Goal: Feedback & Contribution: Leave review/rating

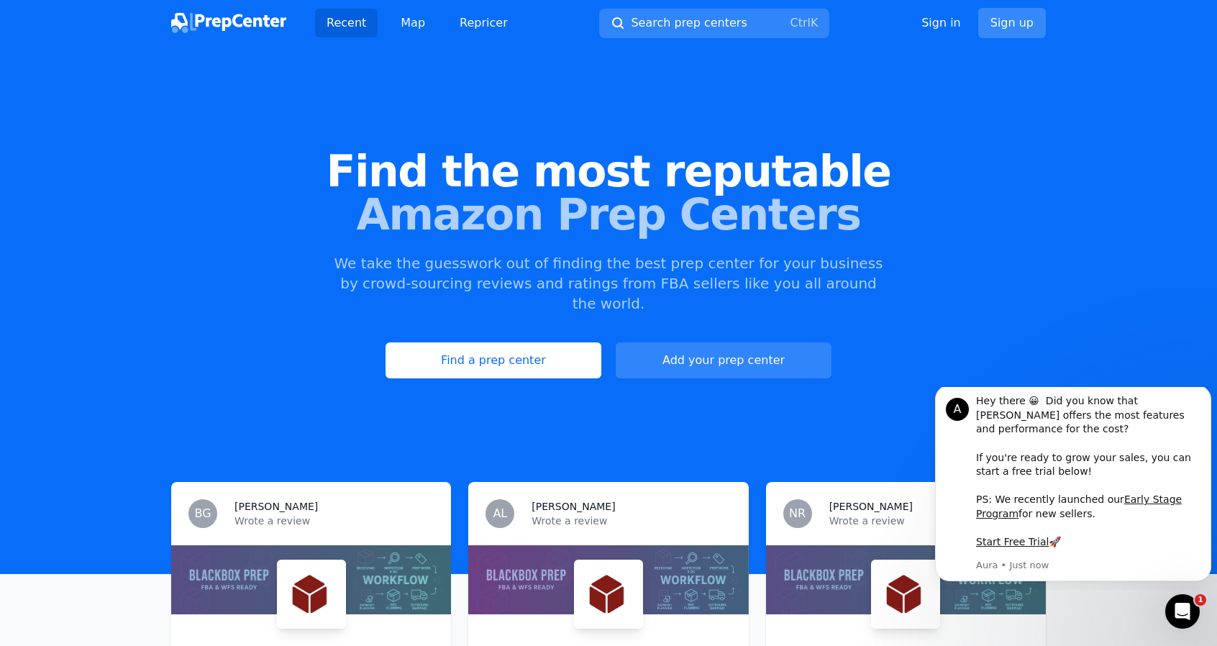
click at [1025, 24] on link "Sign up" at bounding box center [1012, 23] width 68 height 30
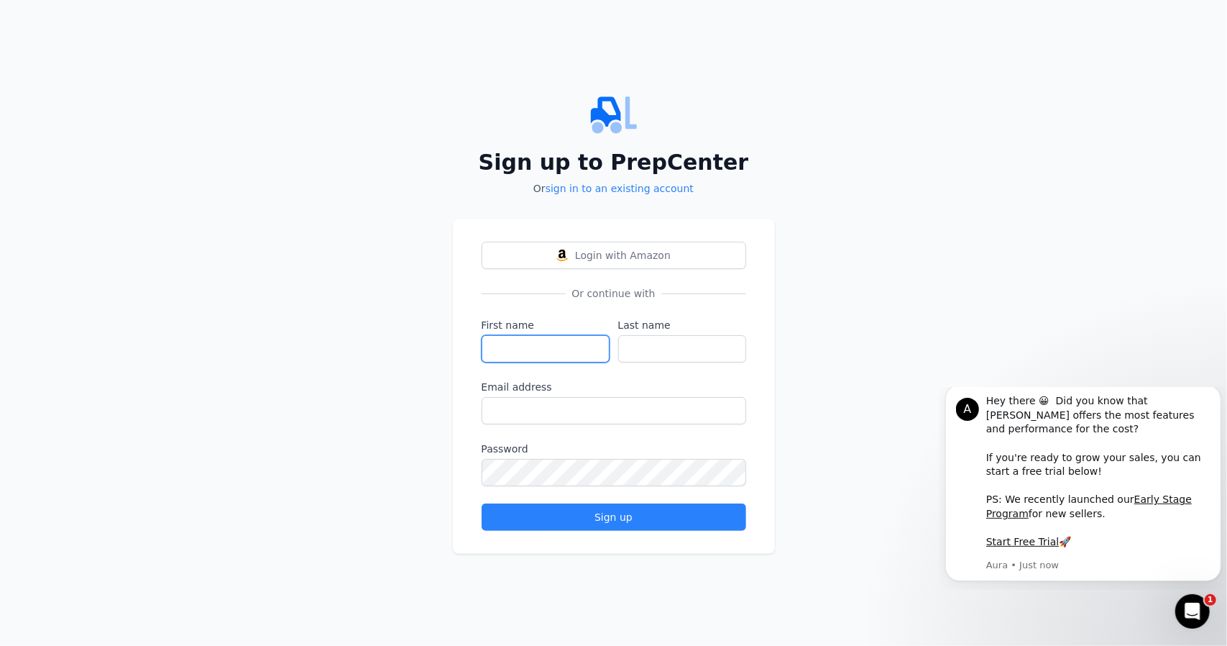
click at [493, 347] on input "First name" at bounding box center [546, 348] width 128 height 27
type input "[PERSON_NAME]"
drag, startPoint x: 667, startPoint y: 346, endPoint x: 613, endPoint y: 339, distance: 54.4
click at [613, 339] on div "First name [PERSON_NAME] Last name [PERSON_NAME]" at bounding box center [614, 340] width 265 height 45
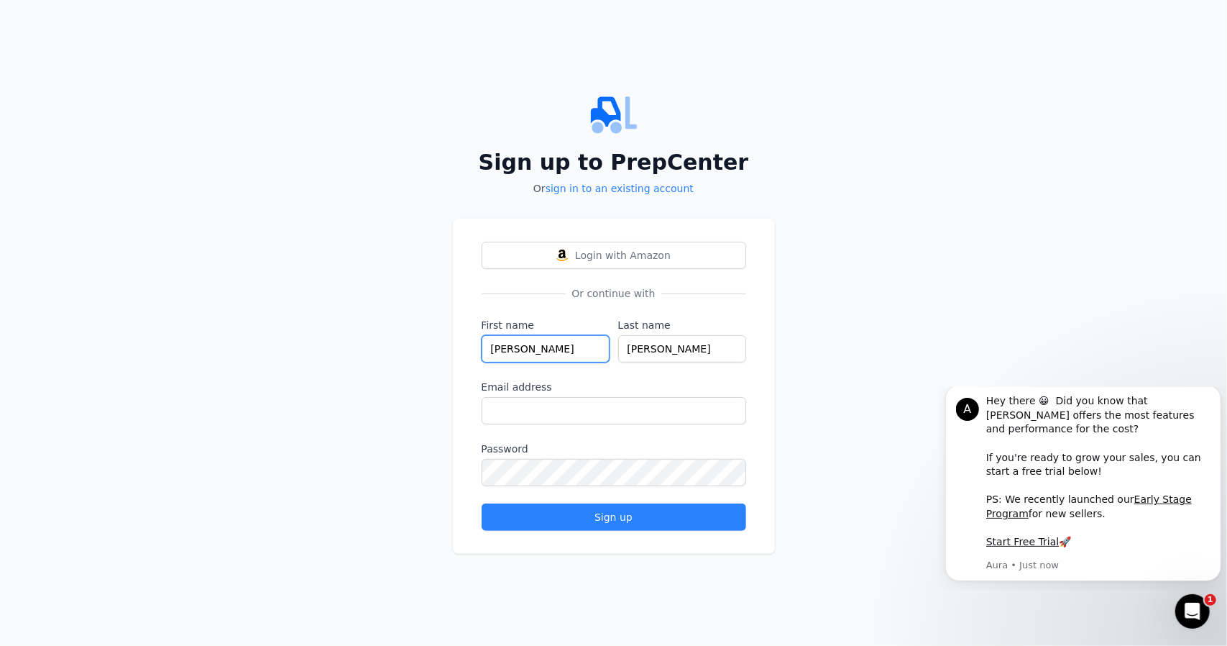
click at [553, 352] on input "[PERSON_NAME]" at bounding box center [546, 348] width 128 height 27
click at [502, 415] on input "Email address" at bounding box center [614, 410] width 265 height 27
click at [513, 416] on input "Email address" at bounding box center [614, 410] width 265 height 27
click at [658, 344] on input "[PERSON_NAME]" at bounding box center [682, 348] width 128 height 27
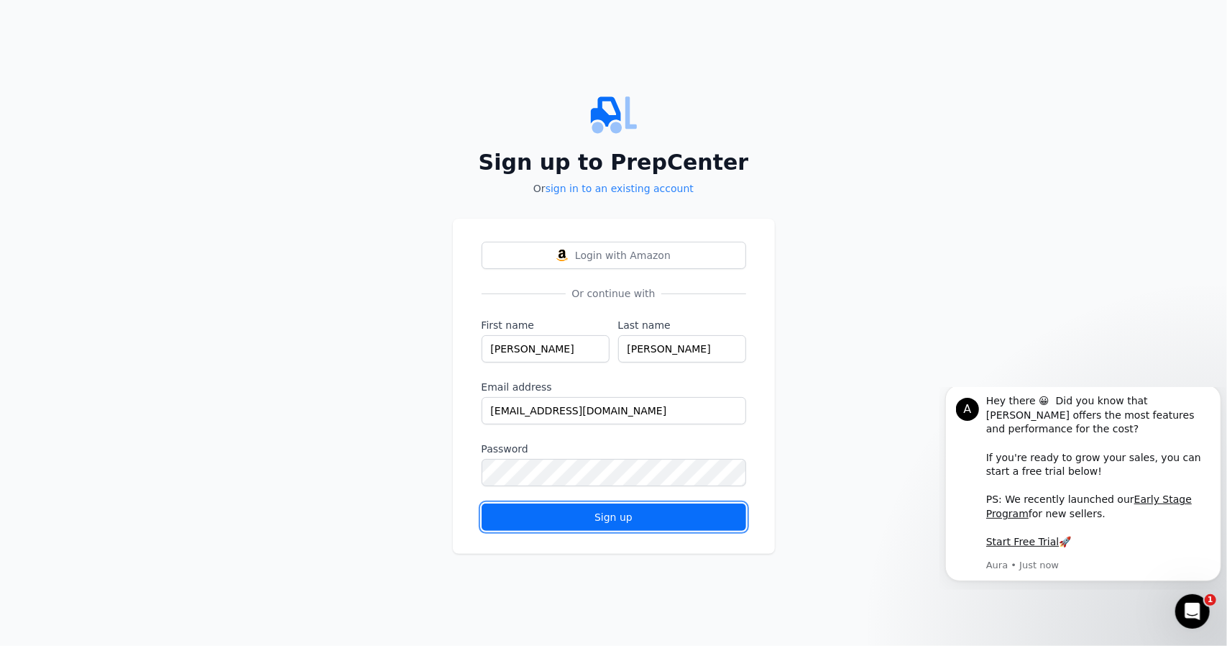
click at [604, 515] on div "Sign up" at bounding box center [614, 517] width 240 height 14
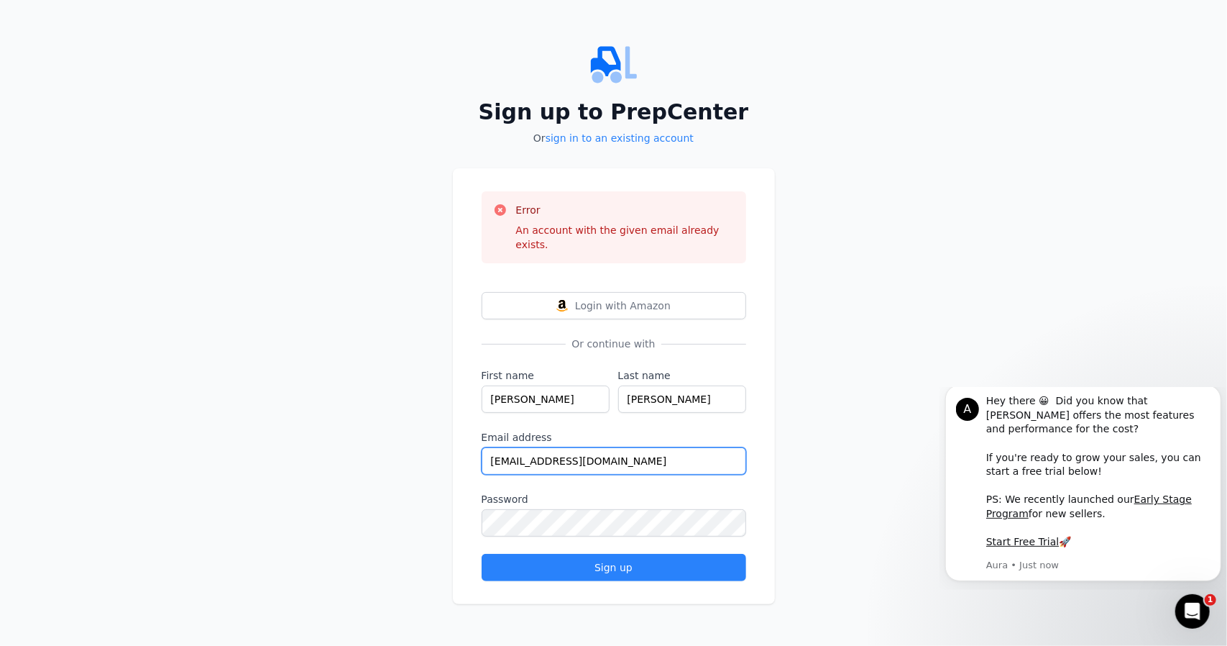
drag, startPoint x: 556, startPoint y: 457, endPoint x: 376, endPoint y: 457, distance: 179.8
click at [376, 457] on div "Sign up to PrepCenter Or sign in to an existing account Error An account with t…" at bounding box center [613, 323] width 1227 height 646
type input "[EMAIL_ADDRESS][DOMAIN_NAME]"
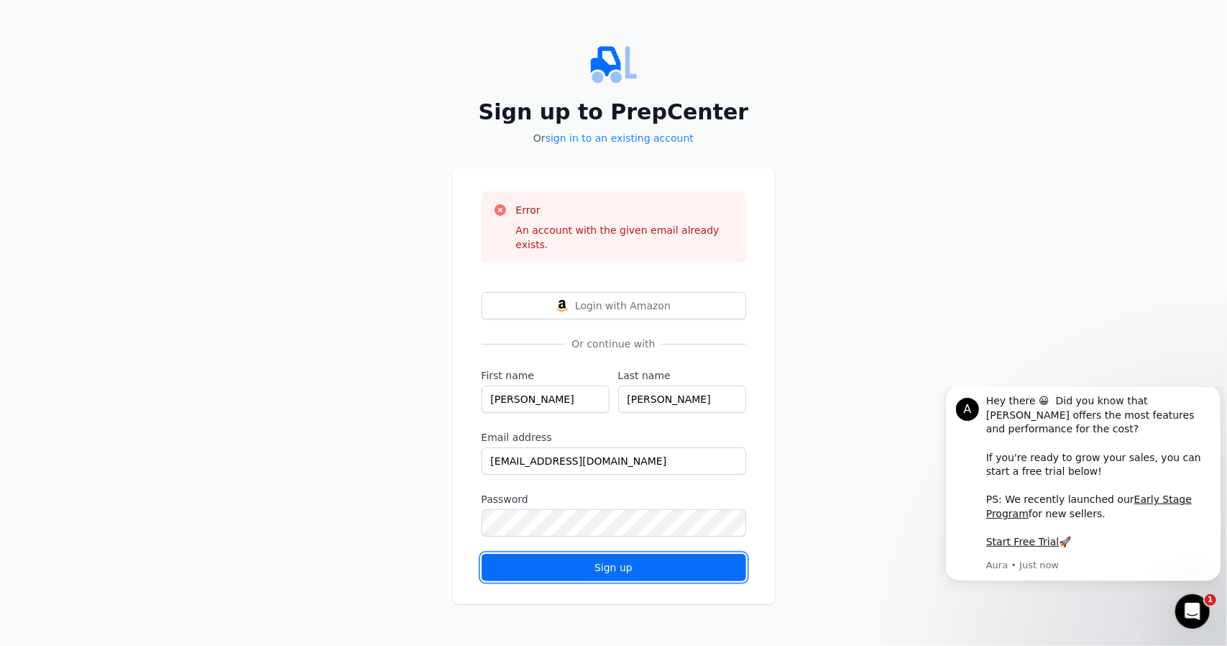
click at [603, 554] on button "Sign up" at bounding box center [614, 567] width 265 height 27
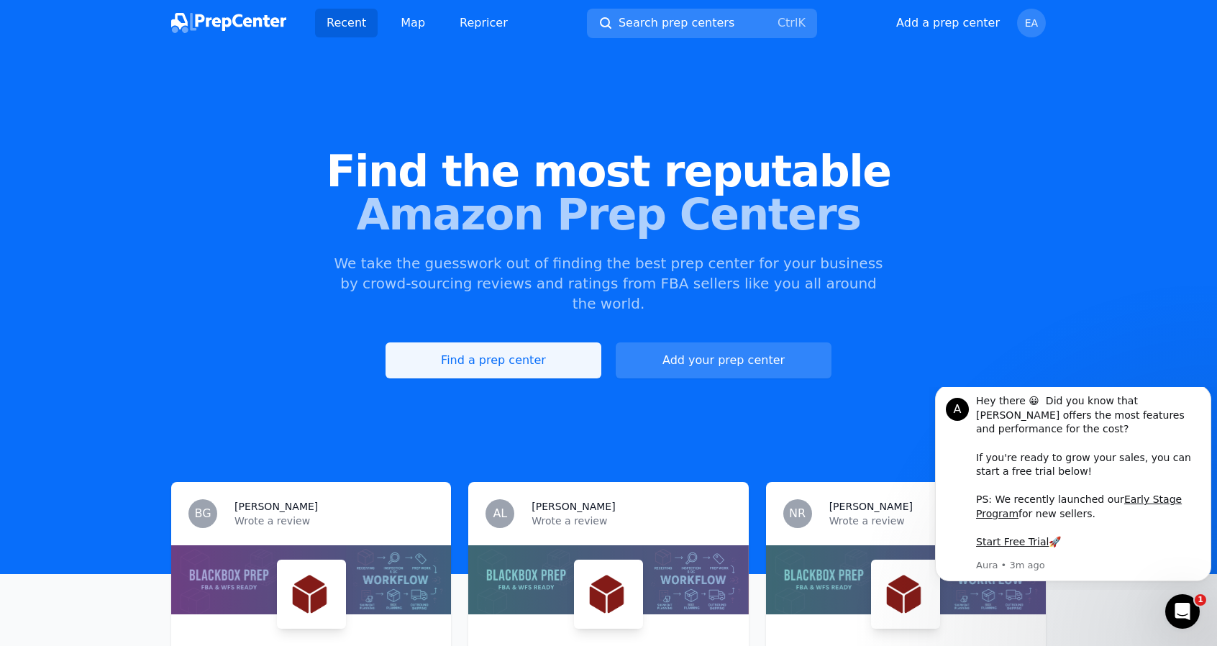
click at [469, 345] on link "Find a prep center" at bounding box center [493, 360] width 216 height 36
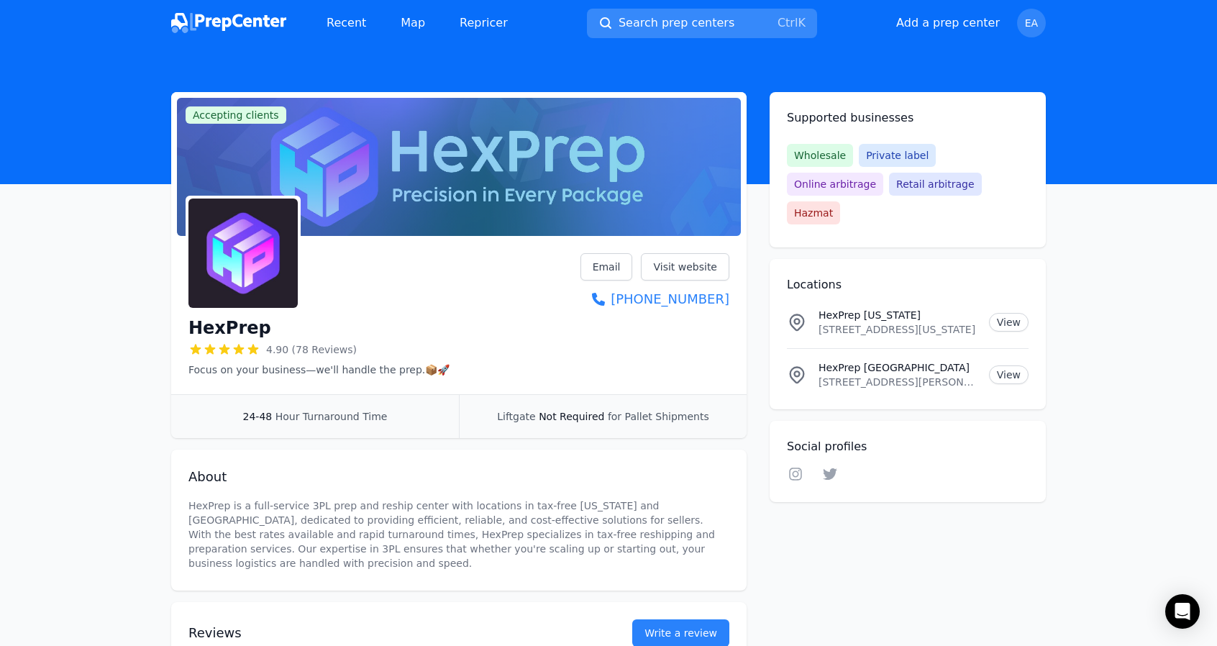
click at [641, 24] on span "Search prep centers" at bounding box center [676, 22] width 116 height 17
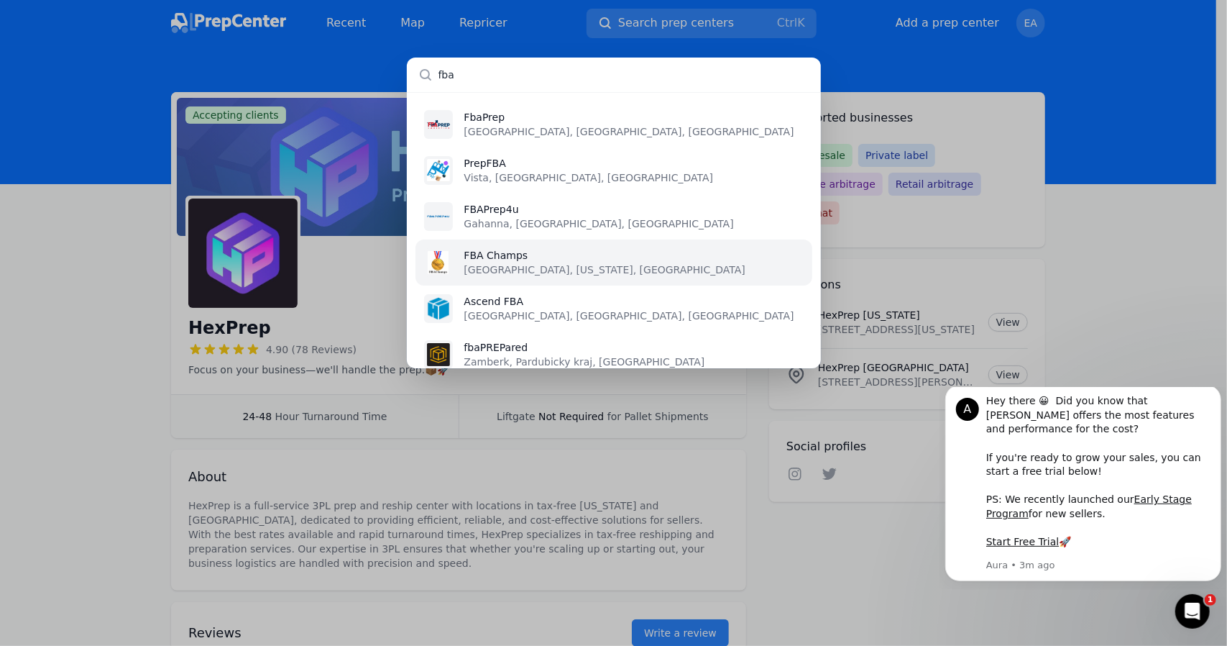
type input "fba"
click at [521, 262] on p "West Deptford, New Jersey, US" at bounding box center [604, 269] width 281 height 14
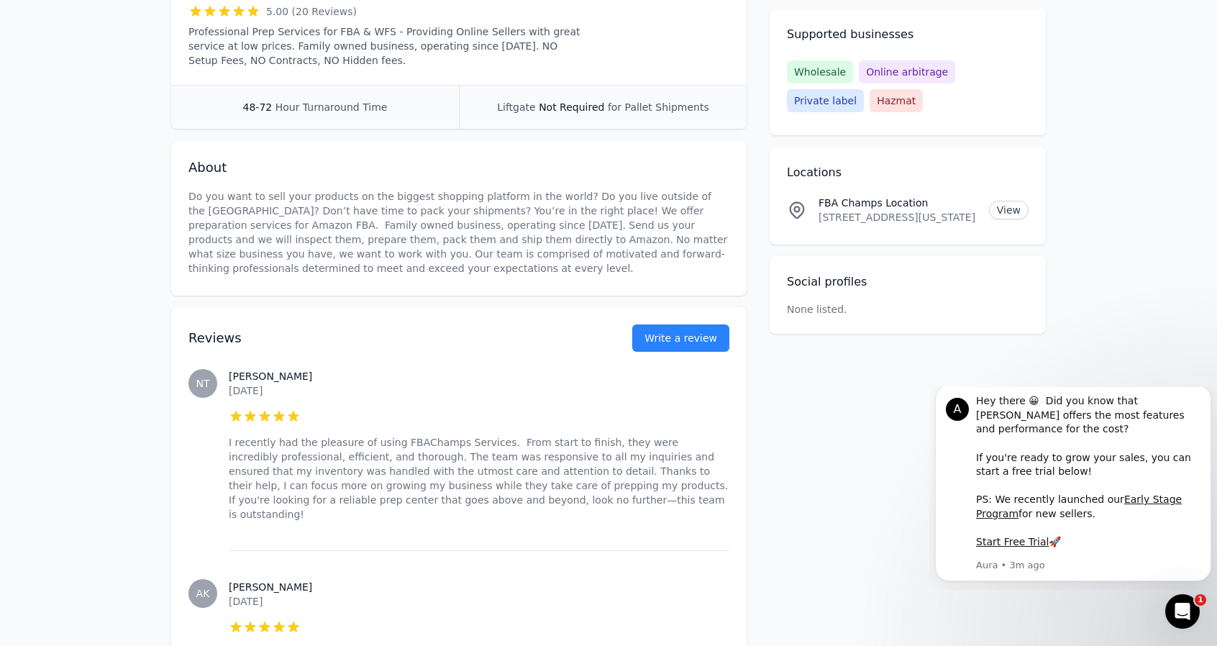
scroll to position [360, 0]
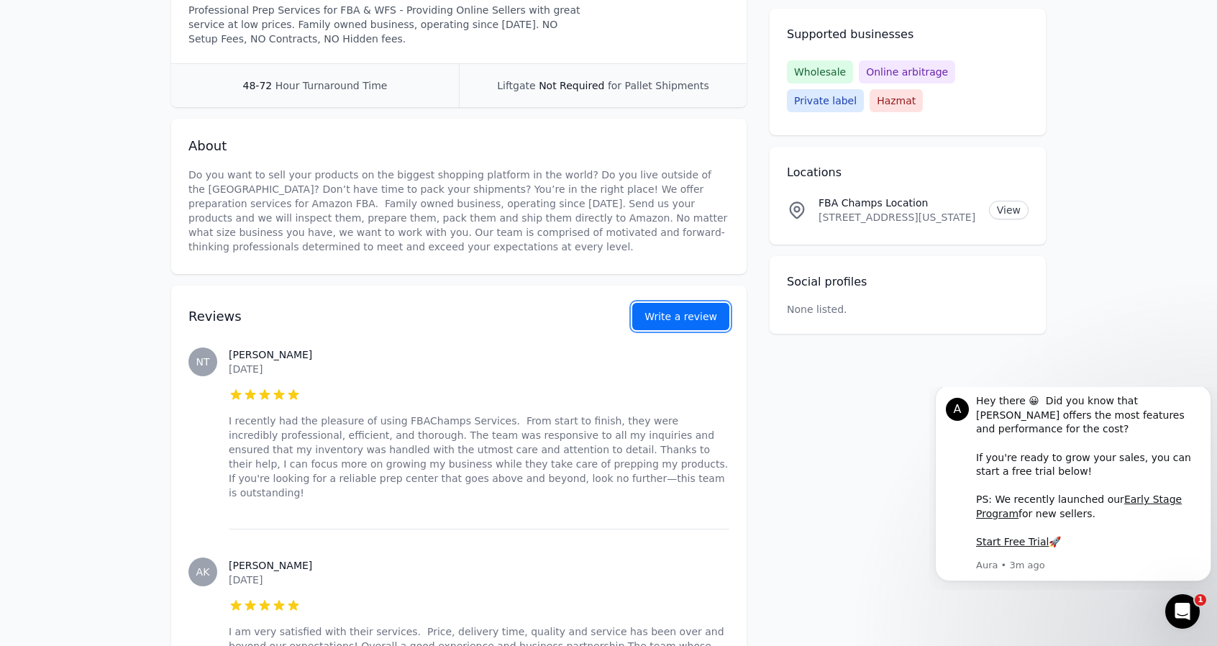
click at [697, 324] on button "Write a review" at bounding box center [680, 316] width 97 height 27
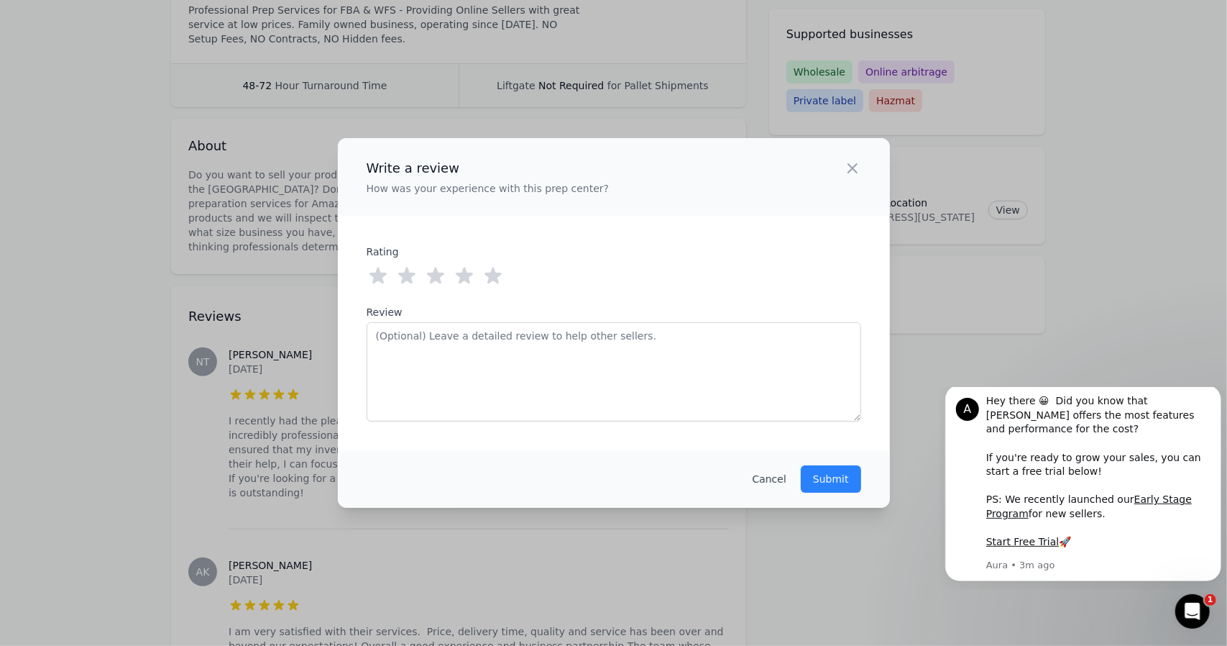
click at [763, 487] on div "Cancel Submit" at bounding box center [614, 479] width 552 height 58
click at [768, 481] on button "Cancel" at bounding box center [769, 479] width 34 height 14
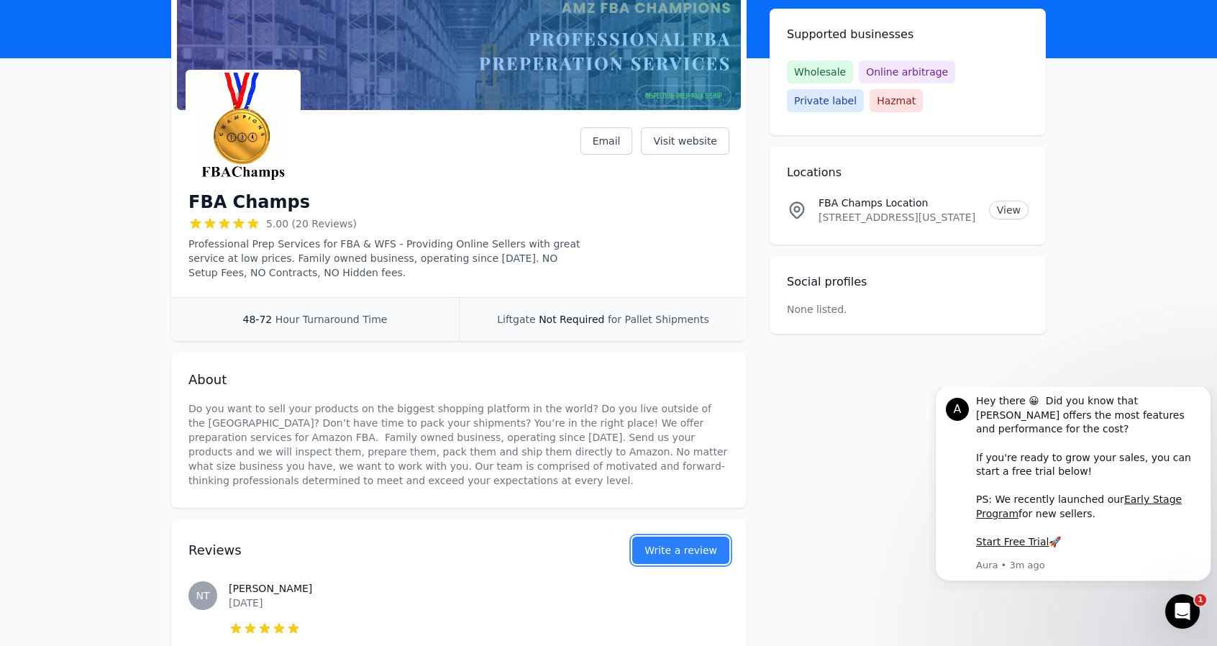
scroll to position [72, 0]
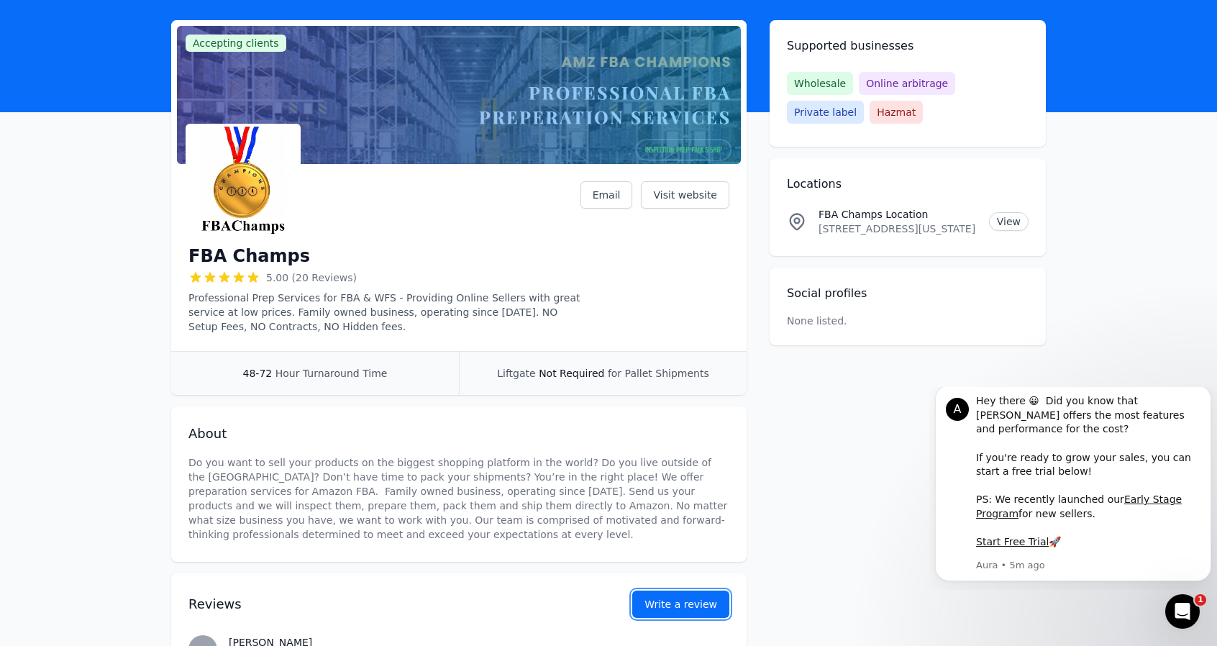
click at [664, 591] on button "Write a review" at bounding box center [680, 603] width 97 height 27
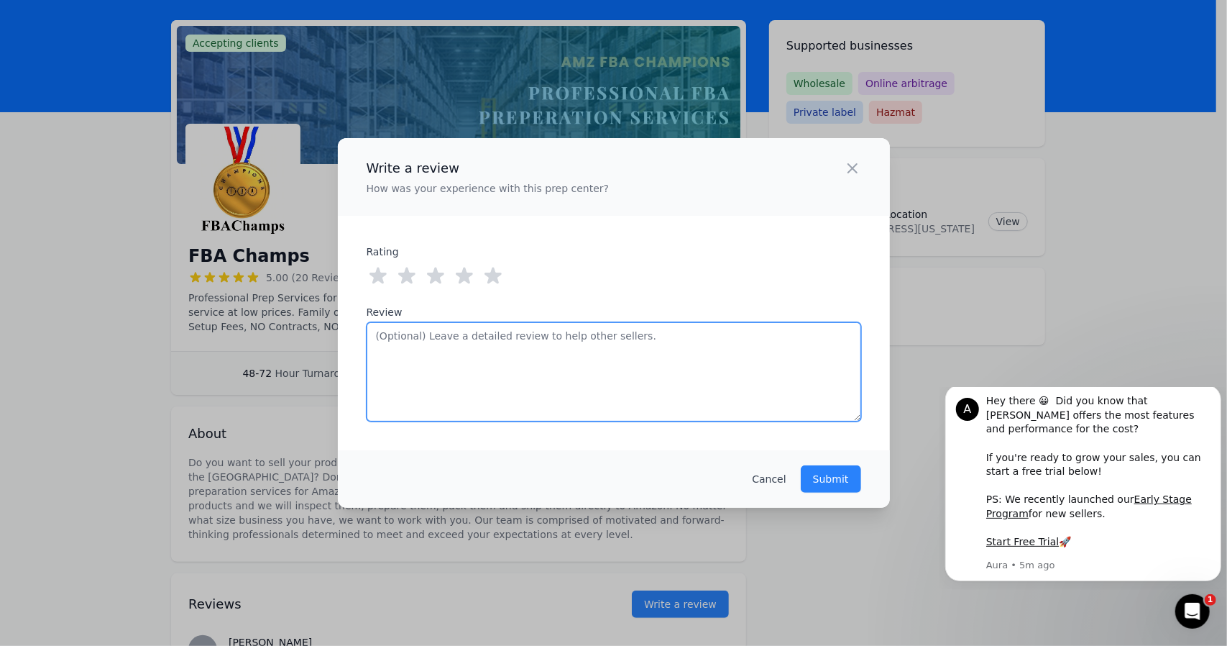
paste textarea "FBA Champs has been amazing to work with! Their turnaround time is quick, every…"
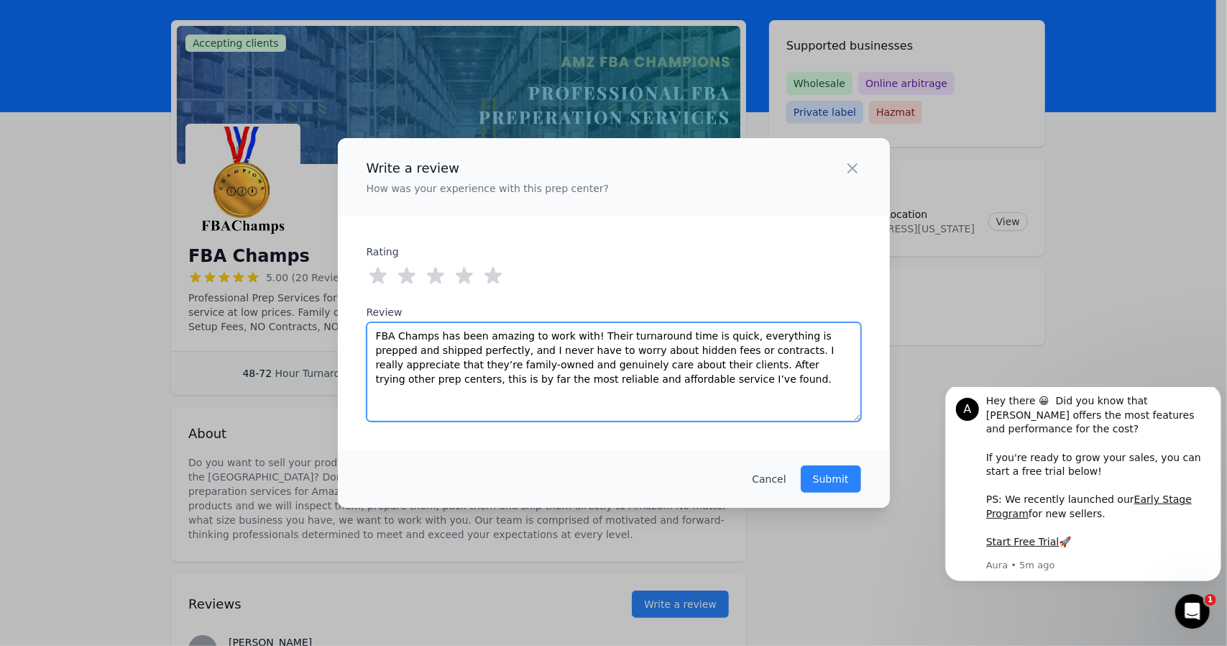
type textarea "FBA Champs has been amazing to work with! Their turnaround time is quick, every…"
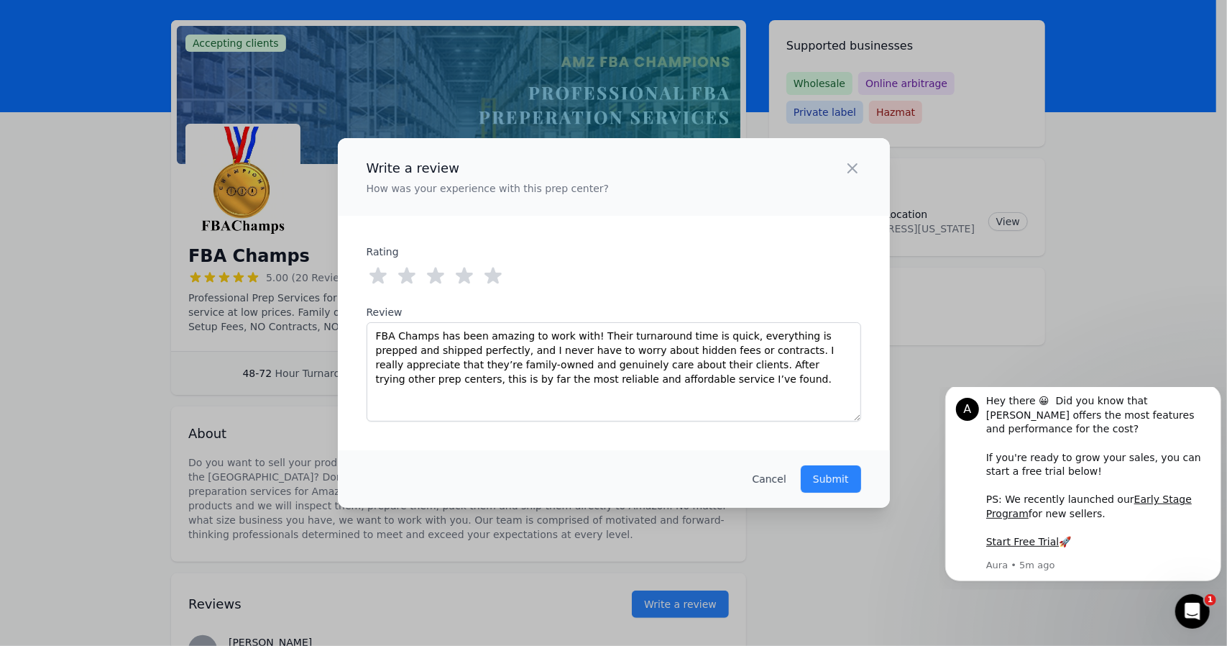
click at [496, 275] on icon at bounding box center [493, 275] width 17 height 17
click at [853, 482] on button "Submit" at bounding box center [831, 478] width 60 height 27
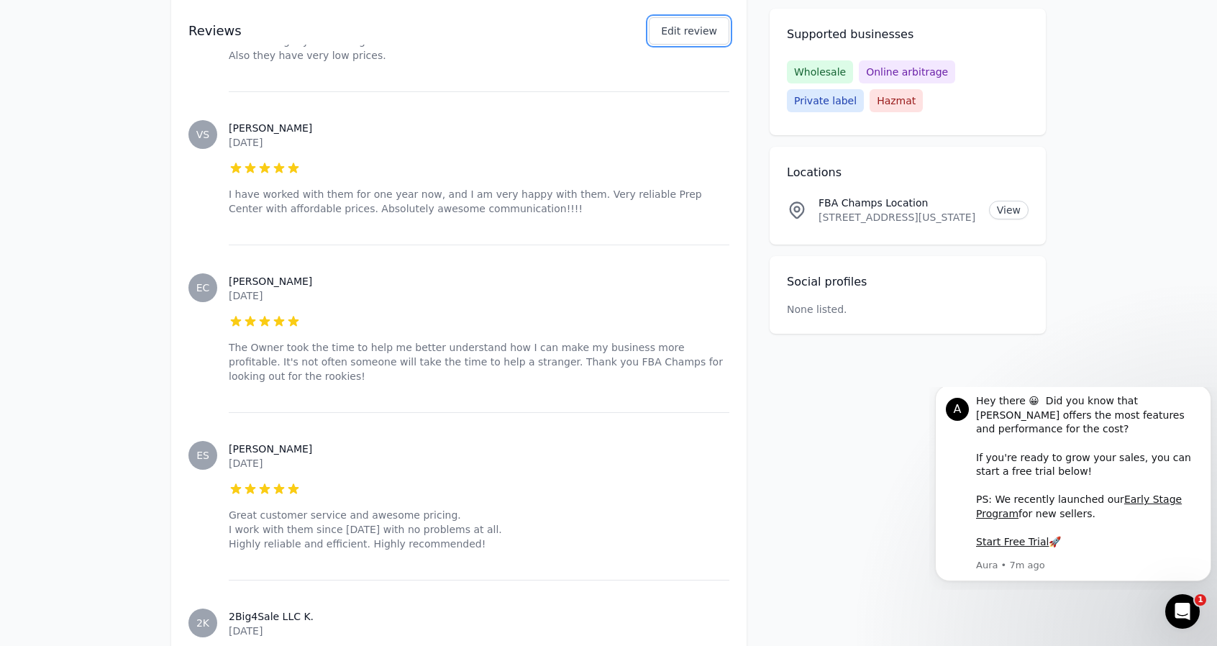
scroll to position [2085, 0]
